Goal: Task Accomplishment & Management: Manage account settings

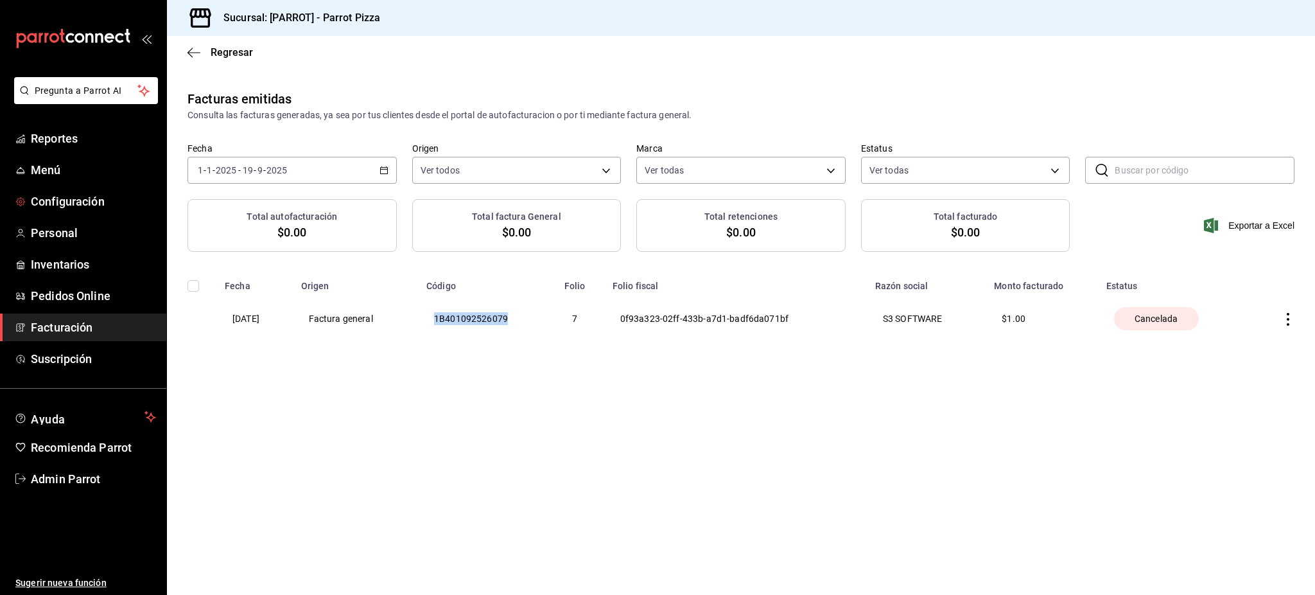
drag, startPoint x: 87, startPoint y: 204, endPoint x: 571, endPoint y: 361, distance: 508.4
click at [87, 204] on span "Configuración" at bounding box center [93, 201] width 125 height 17
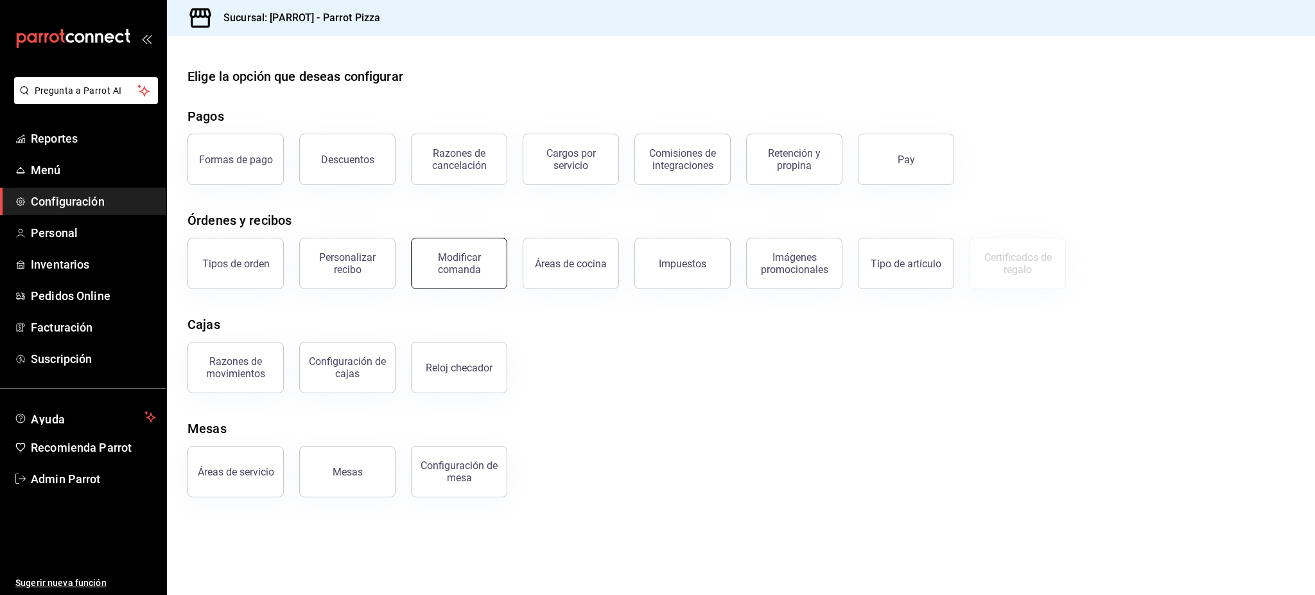
click at [643, 320] on div "Cajas" at bounding box center [740, 324] width 1107 height 19
click at [473, 275] on button "Modificar comanda" at bounding box center [459, 263] width 96 height 51
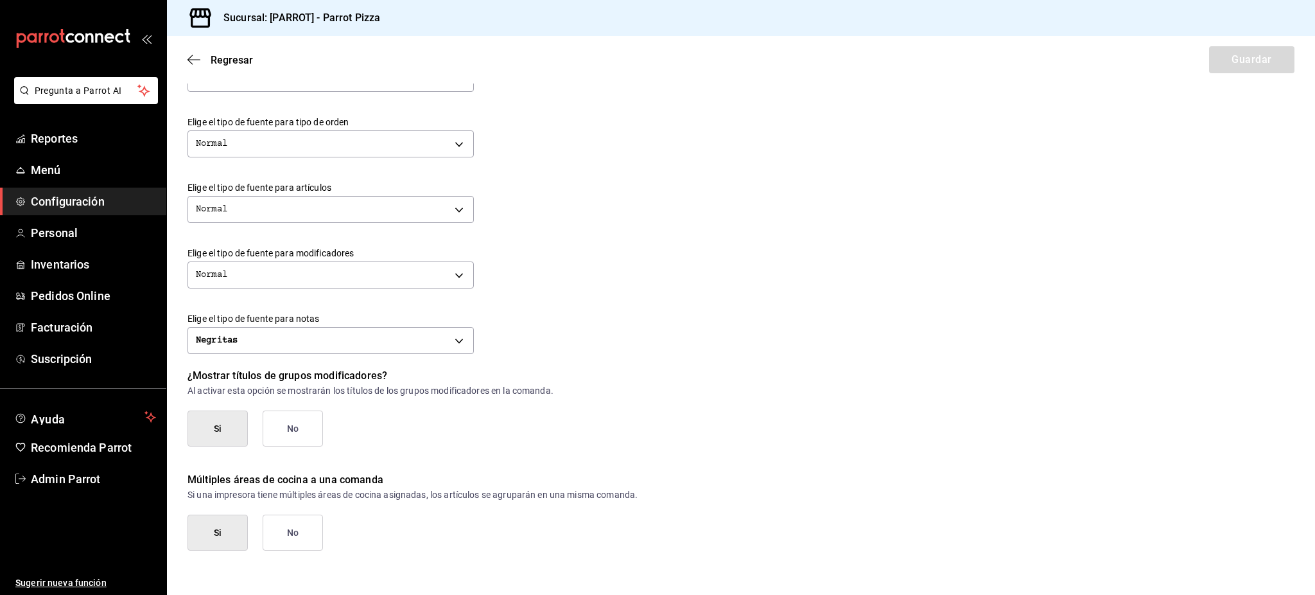
scroll to position [430, 0]
click at [345, 372] on p "¿Mostrar títulos de grupos modificadores?" at bounding box center [740, 374] width 1107 height 15
click at [355, 474] on p "Múltiples áreas de cocina a una comanda" at bounding box center [740, 478] width 1107 height 15
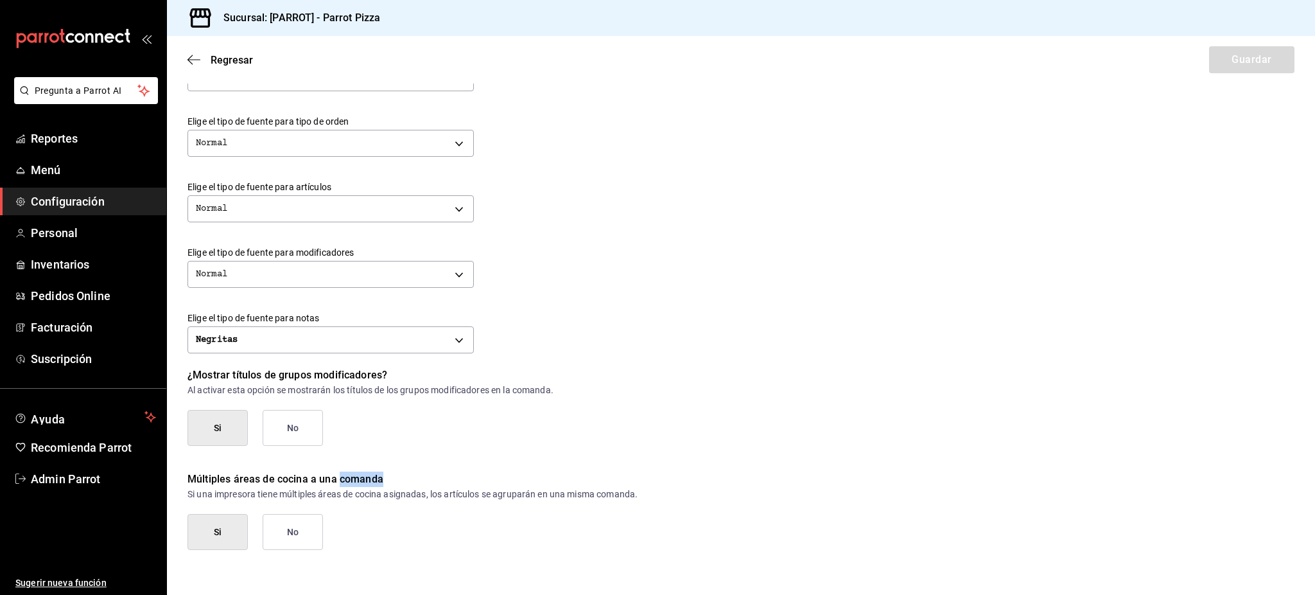
click at [355, 474] on p "Múltiples áreas de cocina a una comanda" at bounding box center [740, 478] width 1107 height 15
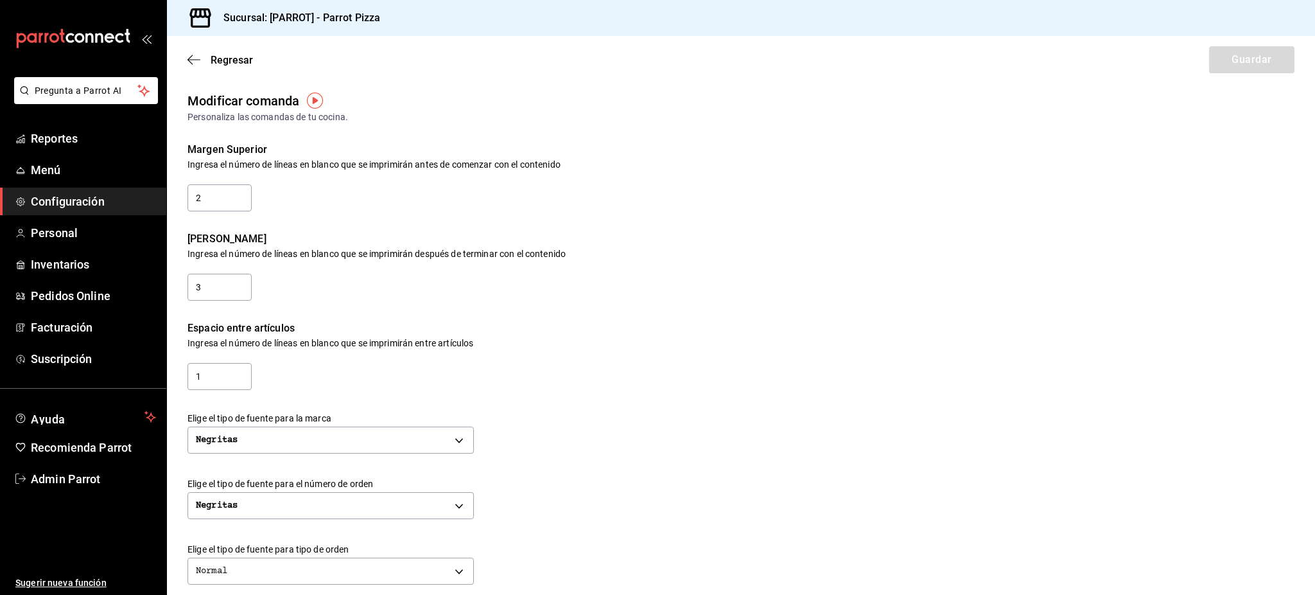
scroll to position [0, 0]
click at [225, 60] on span "Regresar" at bounding box center [232, 60] width 42 height 12
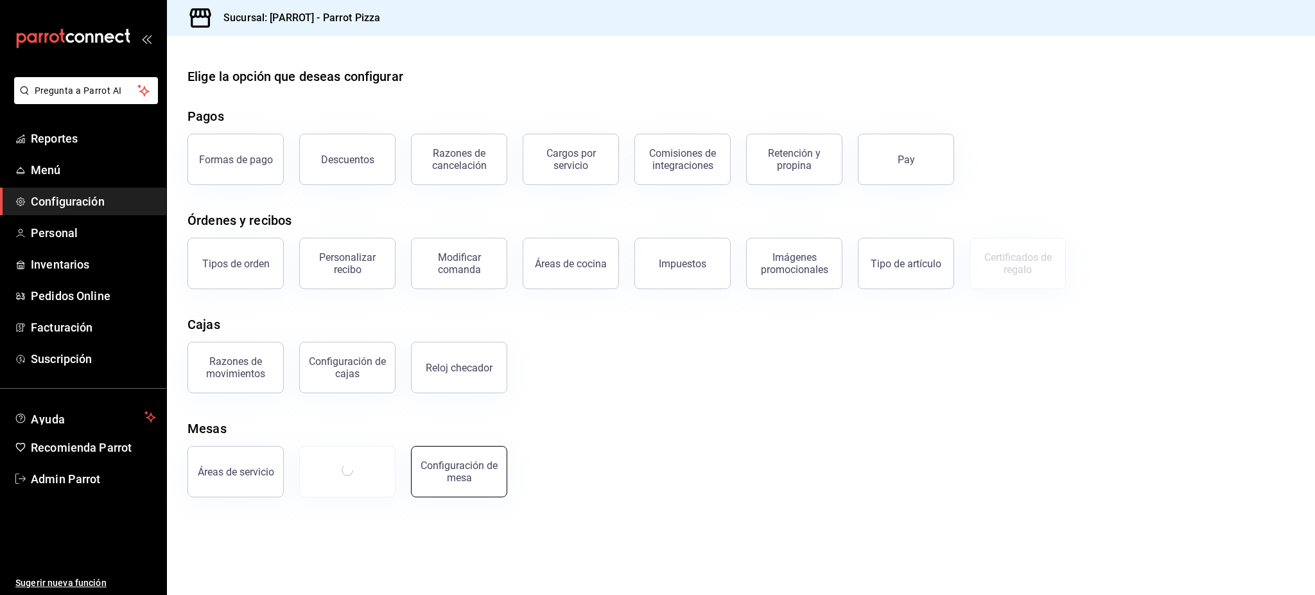
click at [610, 482] on div "Áreas de servicio Configuración [PERSON_NAME]" at bounding box center [733, 463] width 1122 height 67
click at [474, 476] on div "Configuración de mesa" at bounding box center [459, 471] width 80 height 24
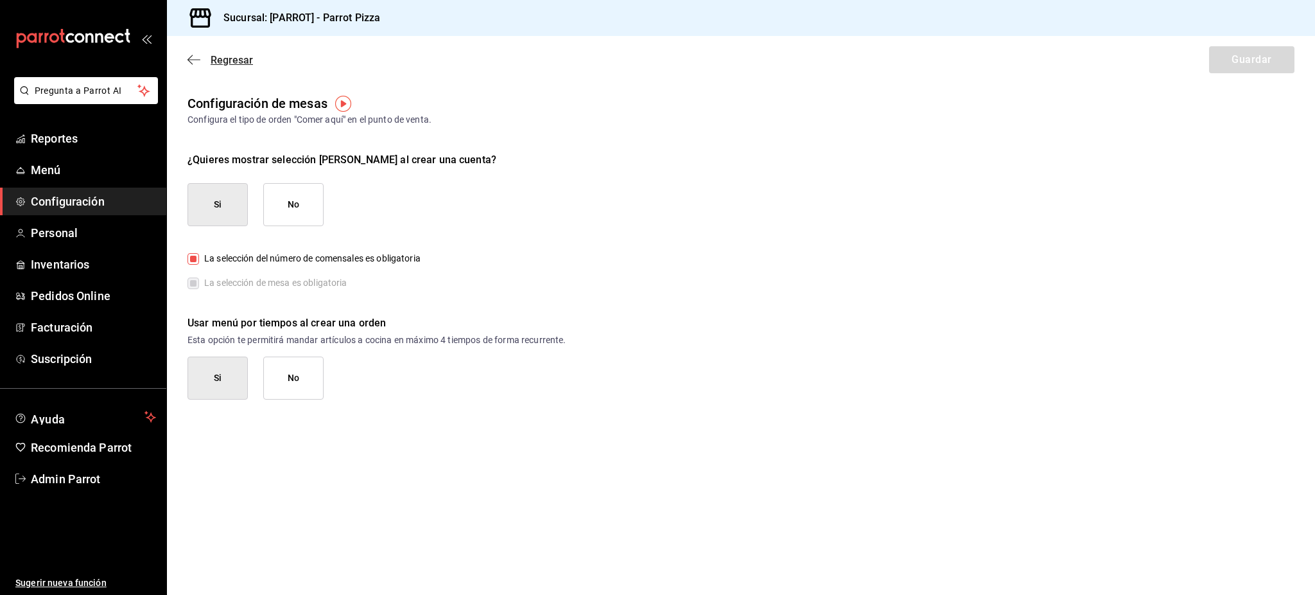
click at [247, 57] on span "Regresar" at bounding box center [232, 60] width 42 height 12
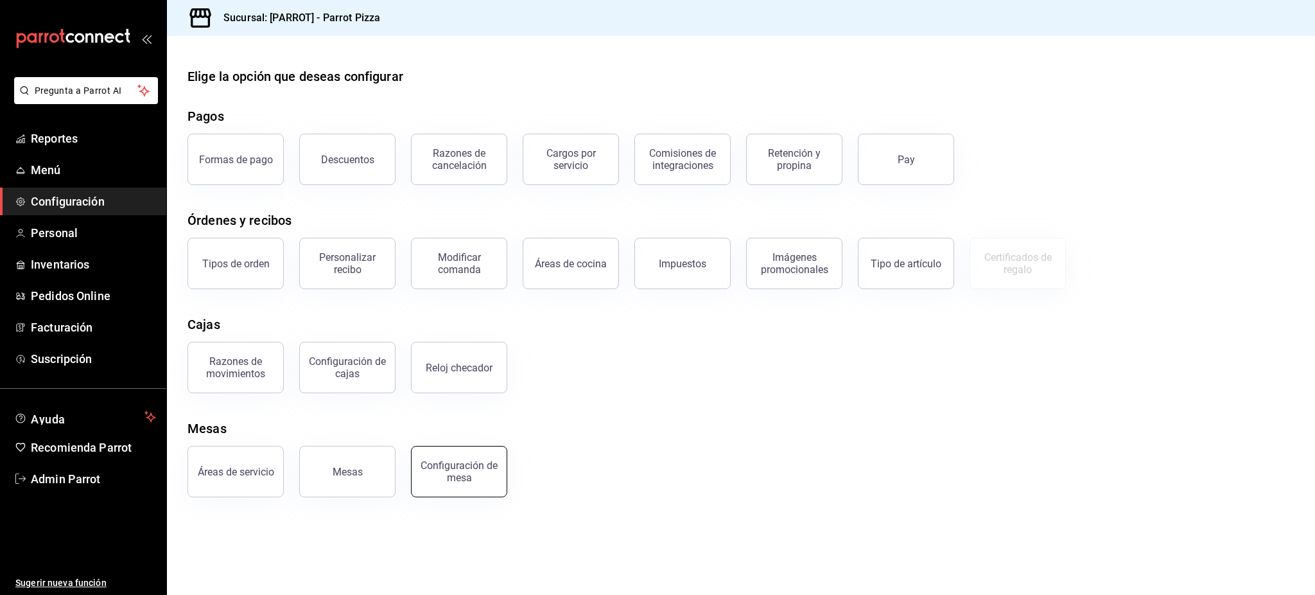
click at [478, 489] on button "Configuración de mesa" at bounding box center [459, 471] width 96 height 51
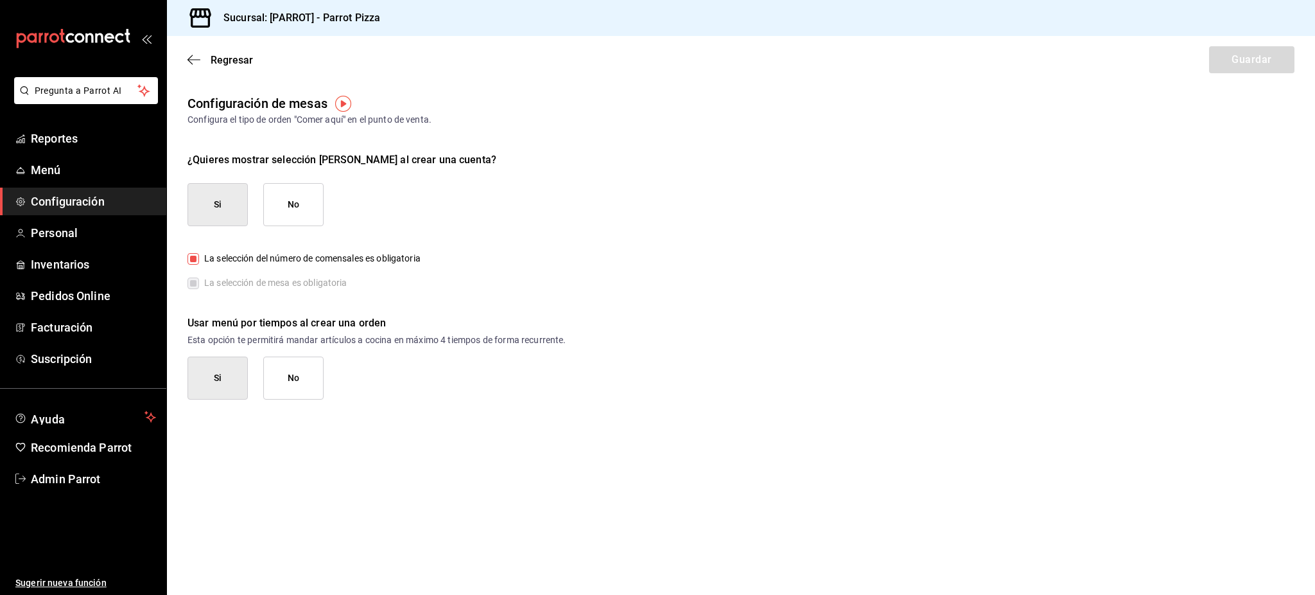
click at [670, 458] on main "Regresar Guardar Configuración de mesas Configura el tipo de orden "Comer aquí"…" at bounding box center [741, 315] width 1148 height 559
click at [275, 281] on span "La selección de mesa es obligatoria" at bounding box center [273, 282] width 148 height 13
drag, startPoint x: 532, startPoint y: 442, endPoint x: 520, endPoint y: 428, distance: 18.2
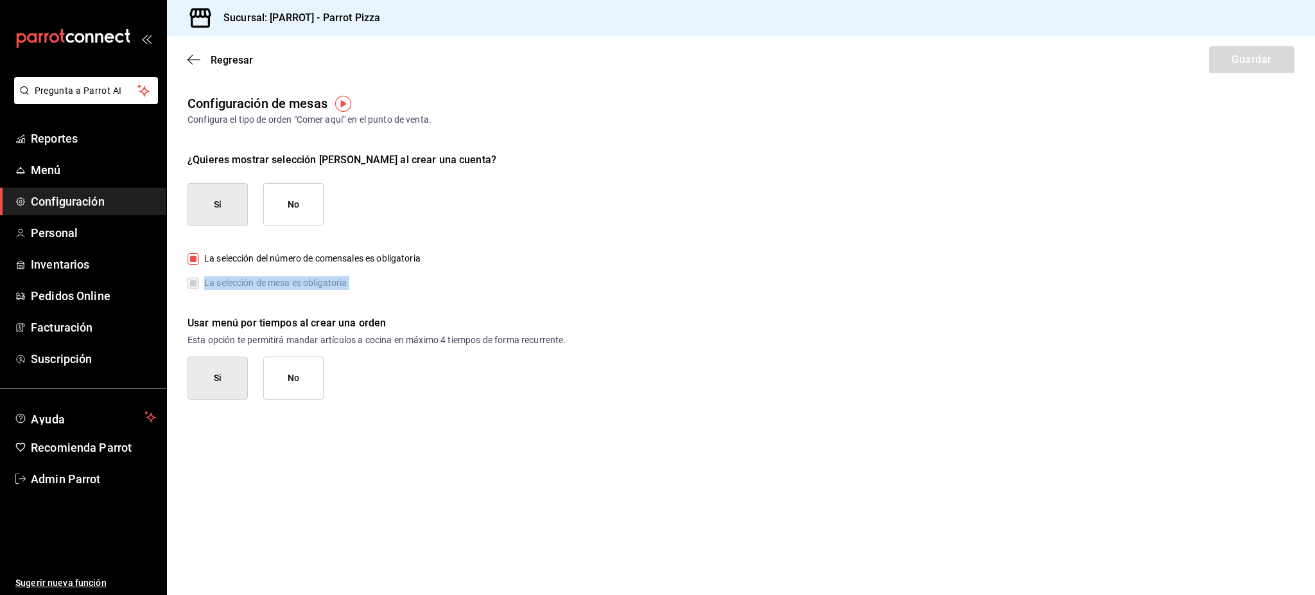
click at [532, 442] on main "Regresar Guardar Configuración de mesas Configura el tipo de orden "Comer aquí"…" at bounding box center [741, 315] width 1148 height 559
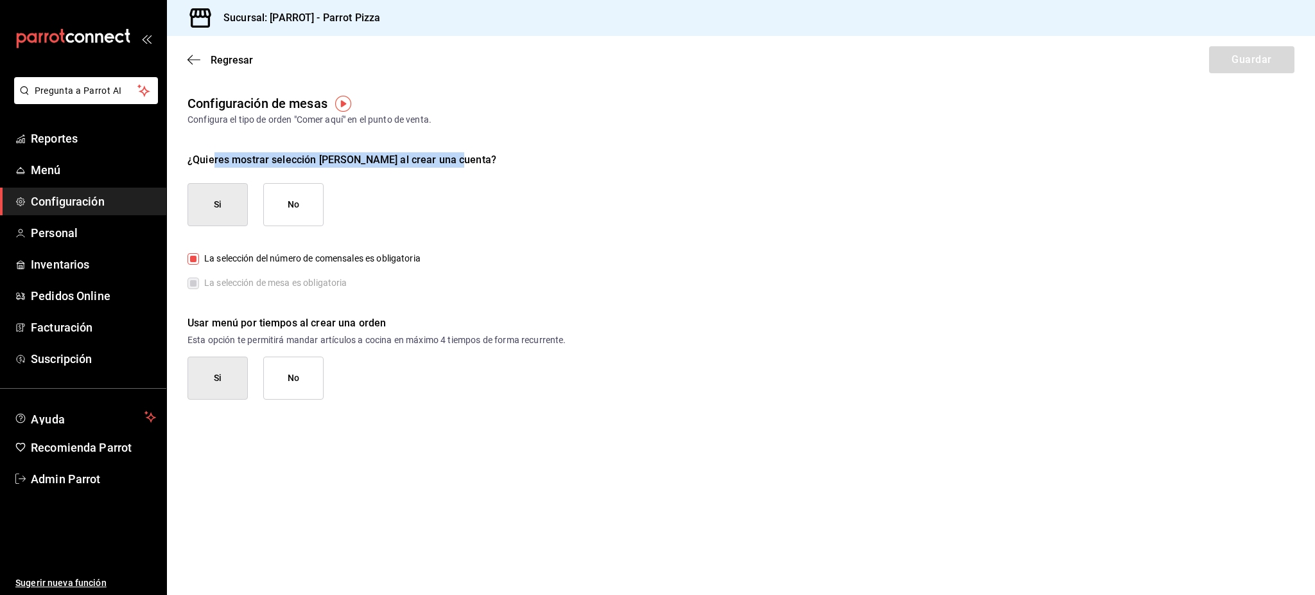
drag, startPoint x: 213, startPoint y: 153, endPoint x: 473, endPoint y: 159, distance: 260.8
click at [473, 159] on div "¿Quieres mostrar selección [PERSON_NAME] al crear una cuenta?" at bounding box center [740, 159] width 1107 height 15
click at [263, 164] on div "¿Quieres mostrar selección [PERSON_NAME] al crear una cuenta?" at bounding box center [740, 159] width 1107 height 15
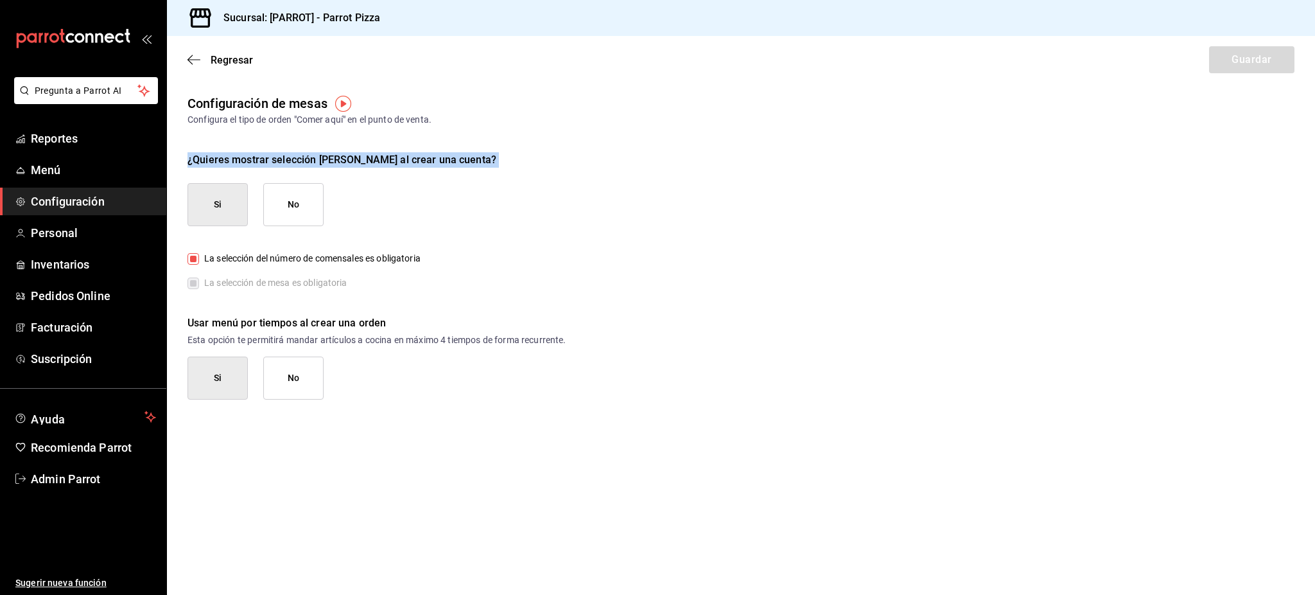
click at [263, 164] on div "¿Quieres mostrar selección [PERSON_NAME] al crear una cuenta?" at bounding box center [740, 159] width 1107 height 15
click at [256, 162] on div "¿Quieres mostrar selección [PERSON_NAME] al crear una cuenta?" at bounding box center [740, 159] width 1107 height 15
click at [256, 161] on div "¿Quieres mostrar selección [PERSON_NAME] al crear una cuenta?" at bounding box center [740, 159] width 1107 height 15
click at [256, 160] on div "¿Quieres mostrar selección [PERSON_NAME] al crear una cuenta?" at bounding box center [740, 159] width 1107 height 15
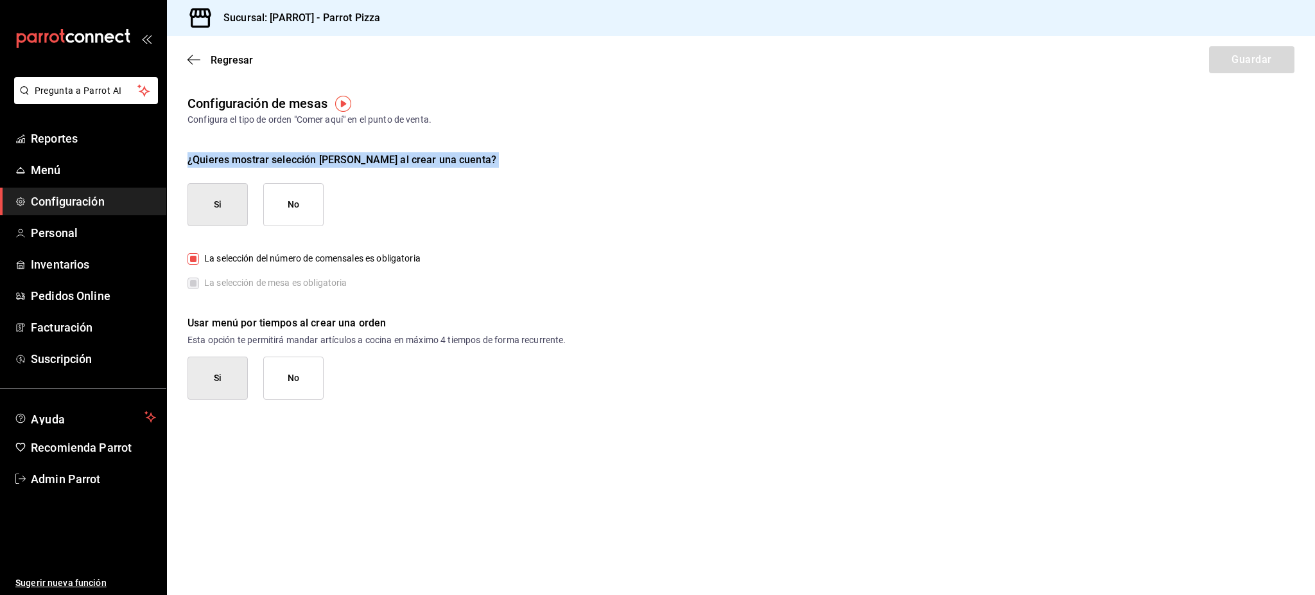
click at [370, 162] on div "¿Quieres mostrar selección [PERSON_NAME] al crear una cuenta?" at bounding box center [740, 159] width 1107 height 15
click at [372, 162] on div "¿Quieres mostrar selección [PERSON_NAME] al crear una cuenta?" at bounding box center [740, 159] width 1107 height 15
click at [383, 263] on span "La selección del número de comensales es obligatoria" at bounding box center [310, 258] width 222 height 13
click at [199, 263] on input "La selección del número de comensales es obligatoria" at bounding box center [193, 259] width 12 height 12
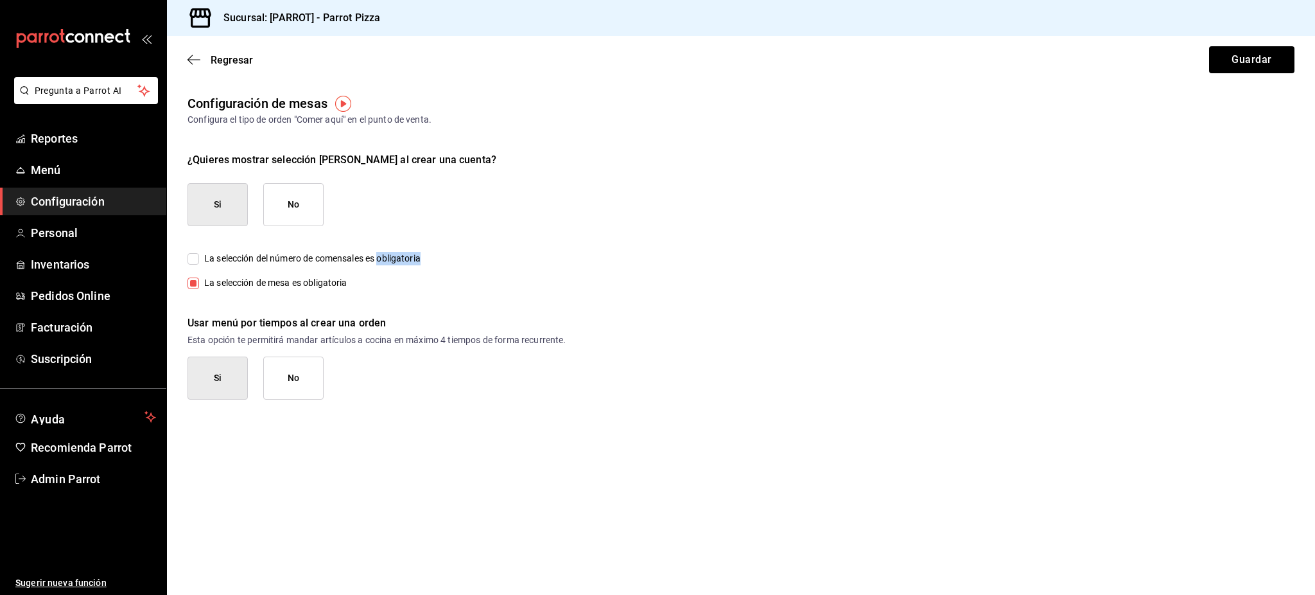
click at [383, 263] on span "La selección del número de comensales es obligatoria" at bounding box center [310, 258] width 222 height 13
click at [199, 263] on input "La selección del número de comensales es obligatoria" at bounding box center [193, 259] width 12 height 12
click at [383, 263] on span "La selección del número de comensales es obligatoria" at bounding box center [310, 258] width 222 height 13
click at [199, 263] on input "La selección del número de comensales es obligatoria" at bounding box center [193, 259] width 12 height 12
click at [381, 261] on span "La selección del número de comensales es obligatoria" at bounding box center [310, 258] width 222 height 13
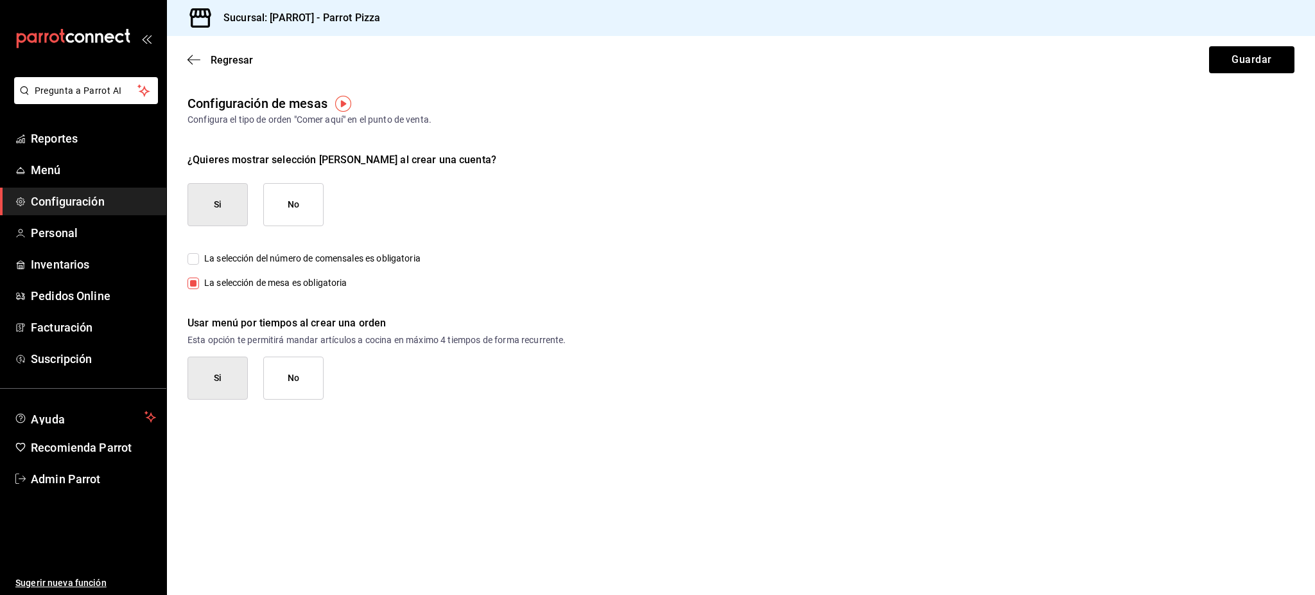
click at [199, 261] on input "La selección del número de comensales es obligatoria" at bounding box center [193, 259] width 12 height 12
click at [311, 254] on span "La selección del número de comensales es obligatoria" at bounding box center [310, 258] width 222 height 13
click at [199, 254] on input "La selección del número de comensales es obligatoria" at bounding box center [193, 259] width 12 height 12
checkbox input "false"
click at [292, 283] on span "La selección de mesa es obligatoria" at bounding box center [273, 282] width 148 height 13
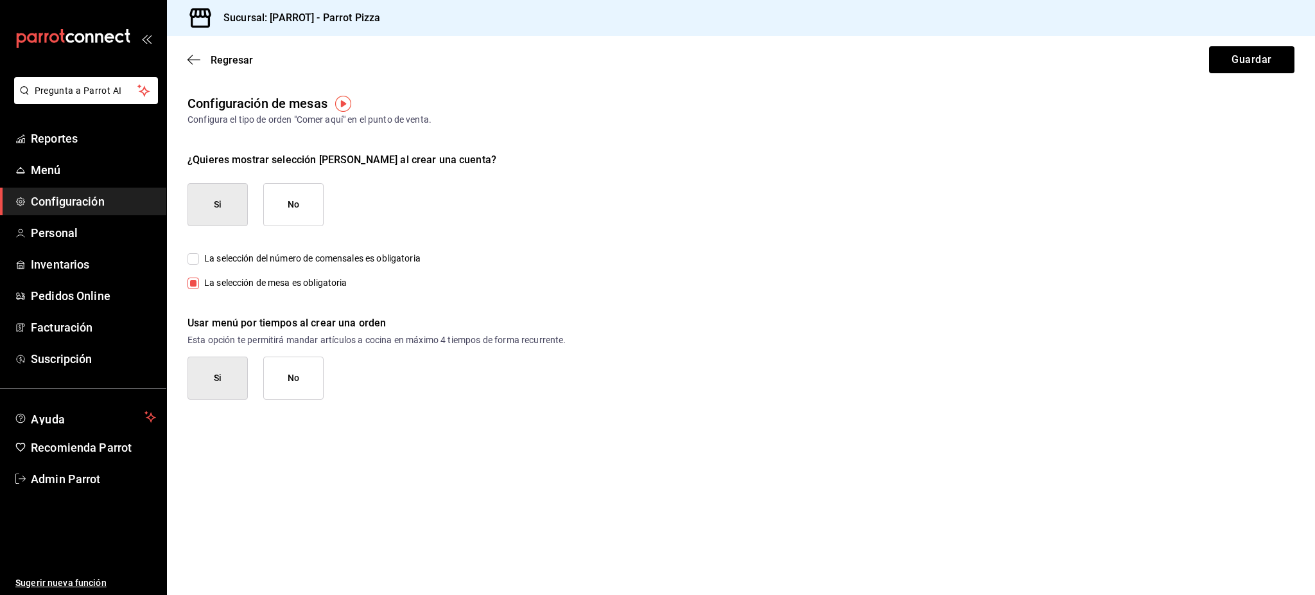
click at [199, 283] on input "La selección de mesa es obligatoria" at bounding box center [193, 283] width 12 height 12
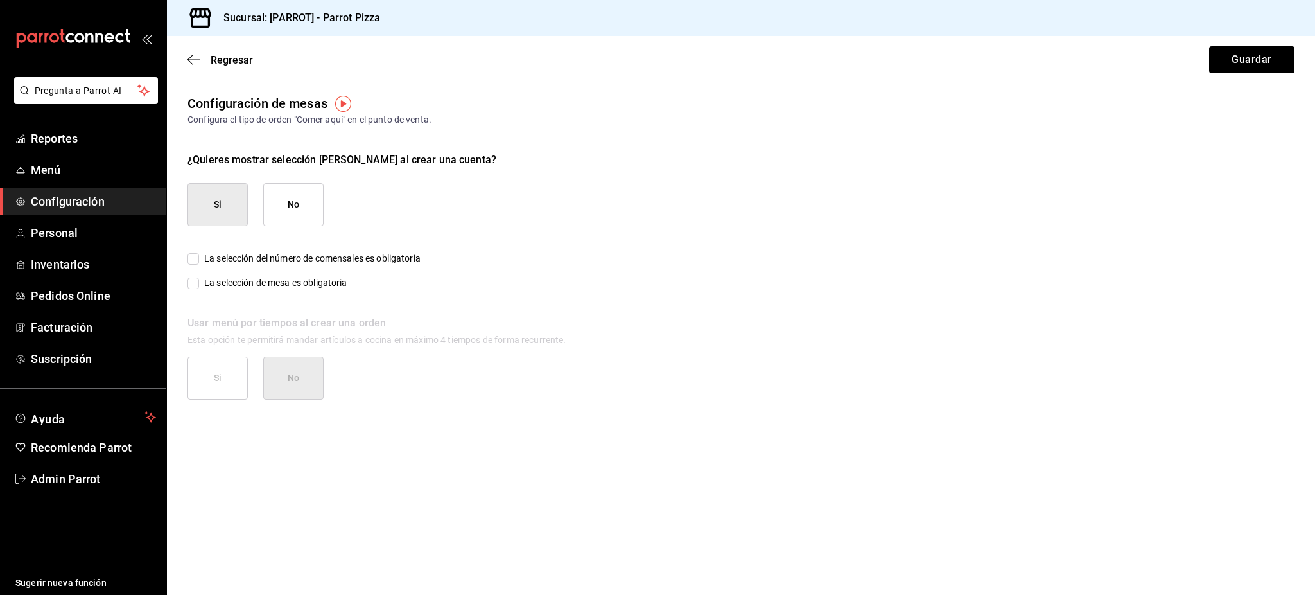
click at [292, 283] on span "La selección de mesa es obligatoria" at bounding box center [273, 282] width 148 height 13
click at [199, 283] on input "La selección de mesa es obligatoria" at bounding box center [193, 283] width 12 height 12
click at [292, 283] on span "La selección de mesa es obligatoria" at bounding box center [273, 282] width 148 height 13
click at [199, 283] on input "La selección de mesa es obligatoria" at bounding box center [193, 283] width 12 height 12
click at [292, 283] on span "La selección de mesa es obligatoria" at bounding box center [273, 282] width 148 height 13
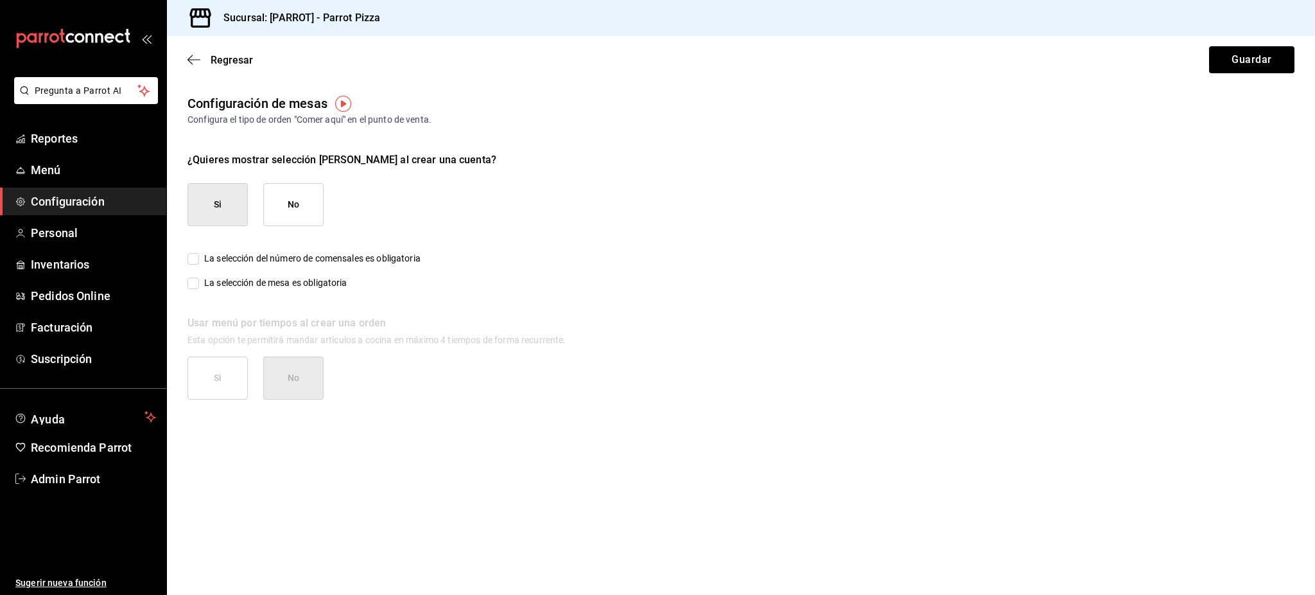
click at [199, 283] on input "La selección de mesa es obligatoria" at bounding box center [193, 283] width 12 height 12
click at [292, 283] on span "La selección de mesa es obligatoria" at bounding box center [273, 282] width 148 height 13
click at [199, 283] on input "La selección de mesa es obligatoria" at bounding box center [193, 283] width 12 height 12
checkbox input "false"
